Goal: Task Accomplishment & Management: Use online tool/utility

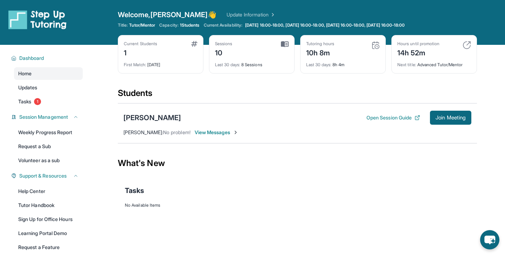
click at [423, 122] on div "Open Session Guide Join Meeting" at bounding box center [419, 118] width 105 height 14
click at [431, 120] on button "Join Meeting" at bounding box center [450, 118] width 41 height 14
